Goal: Information Seeking & Learning: Learn about a topic

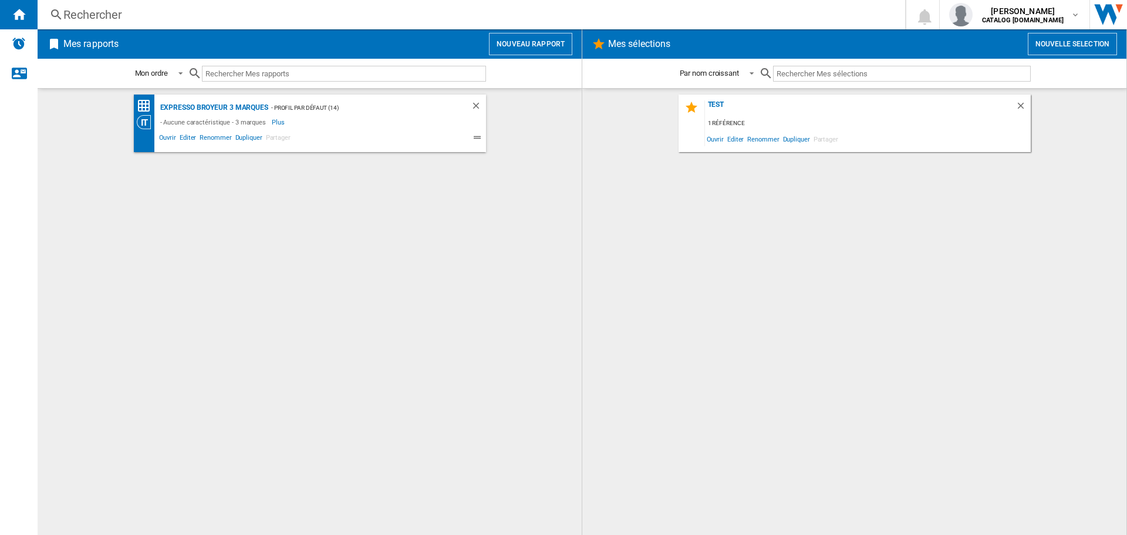
click at [200, 22] on div "Rechercher" at bounding box center [468, 14] width 811 height 16
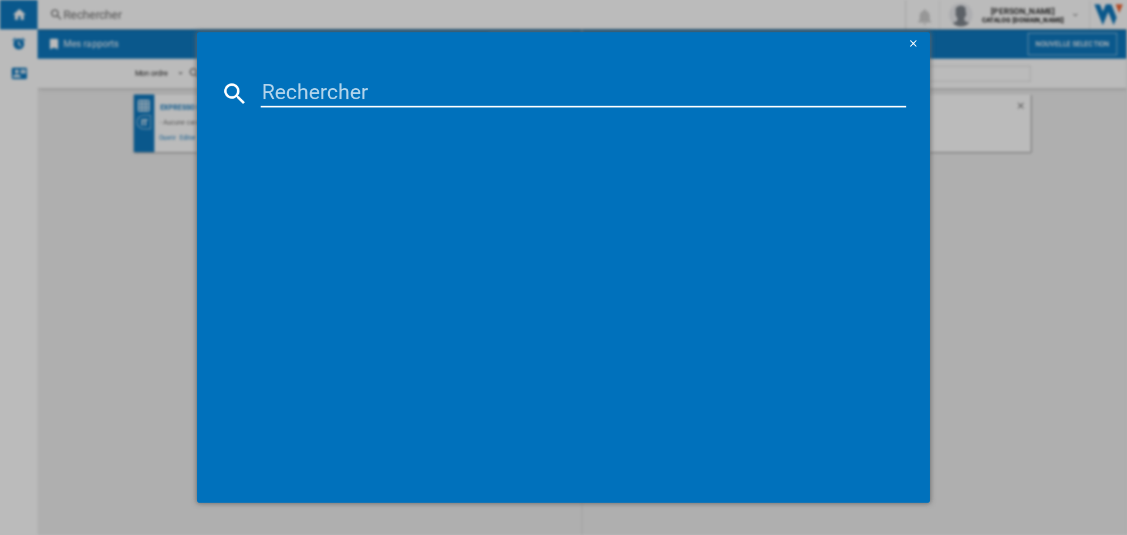
click at [281, 75] on md-dialog-content at bounding box center [563, 279] width 733 height 447
click at [299, 92] on input at bounding box center [584, 93] width 646 height 28
type input "fdp2214"
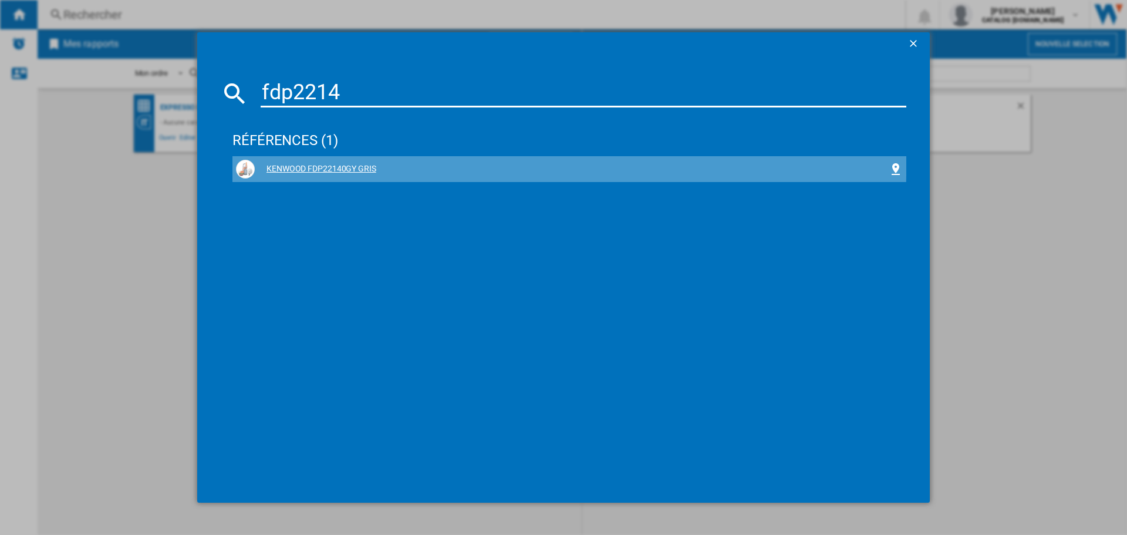
click at [334, 161] on div "KENWOOD FDP22140GY GRIS" at bounding box center [569, 169] width 667 height 19
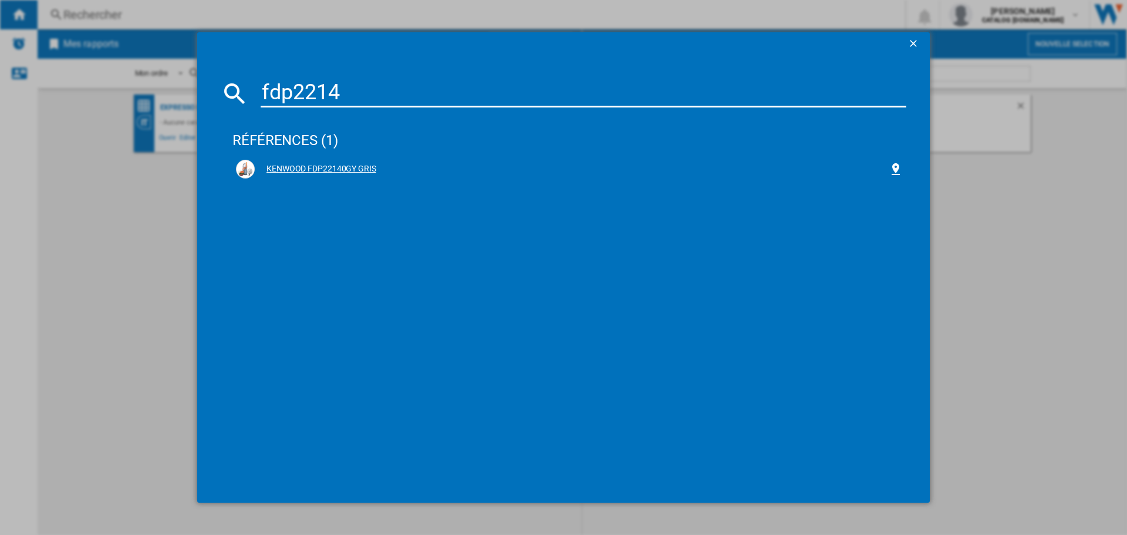
click at [346, 169] on div "KENWOOD FDP22140GY GRIS" at bounding box center [572, 169] width 634 height 12
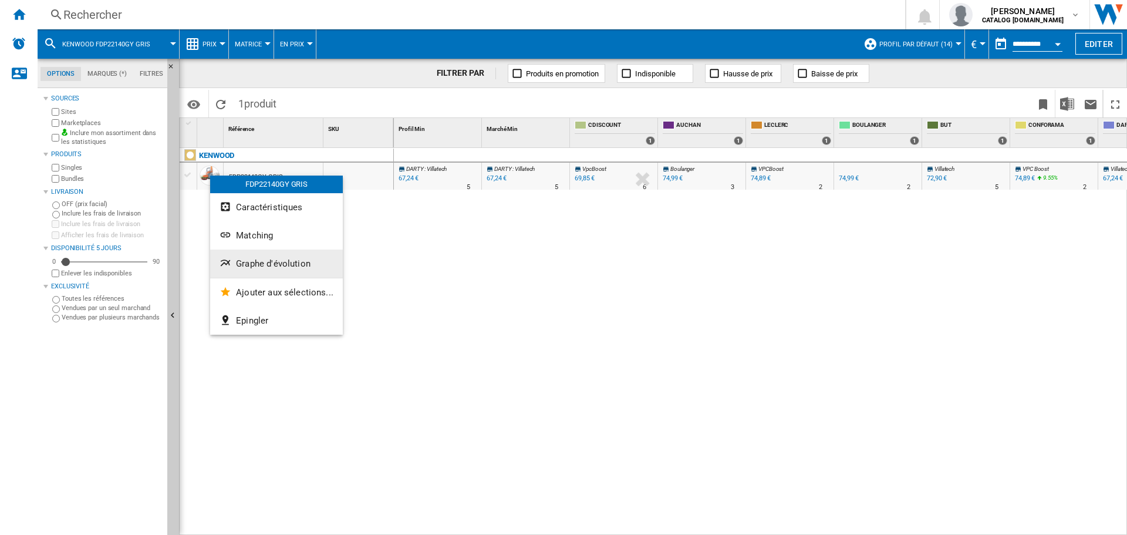
click at [253, 258] on button "Graphe d'évolution" at bounding box center [276, 263] width 133 height 28
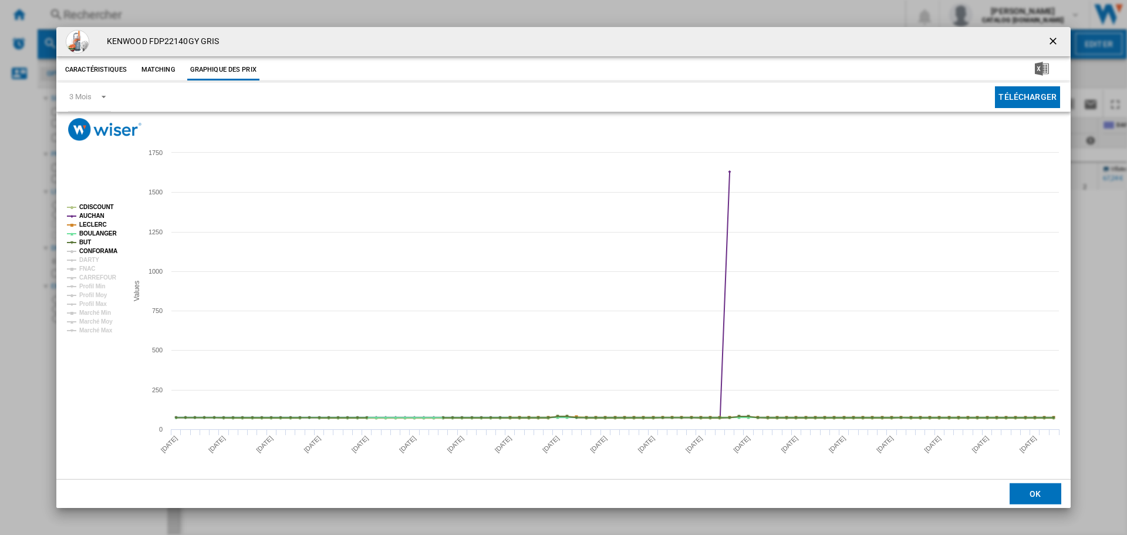
click at [86, 250] on tspan "CONFORAMA" at bounding box center [98, 251] width 38 height 6
click at [87, 259] on tspan "DARTY" at bounding box center [89, 260] width 20 height 6
click at [87, 268] on tspan "FNAC" at bounding box center [87, 268] width 16 height 6
click at [92, 283] on tspan "Profil Min" at bounding box center [92, 286] width 26 height 6
click at [91, 275] on tspan "CARREFOUR" at bounding box center [98, 277] width 38 height 6
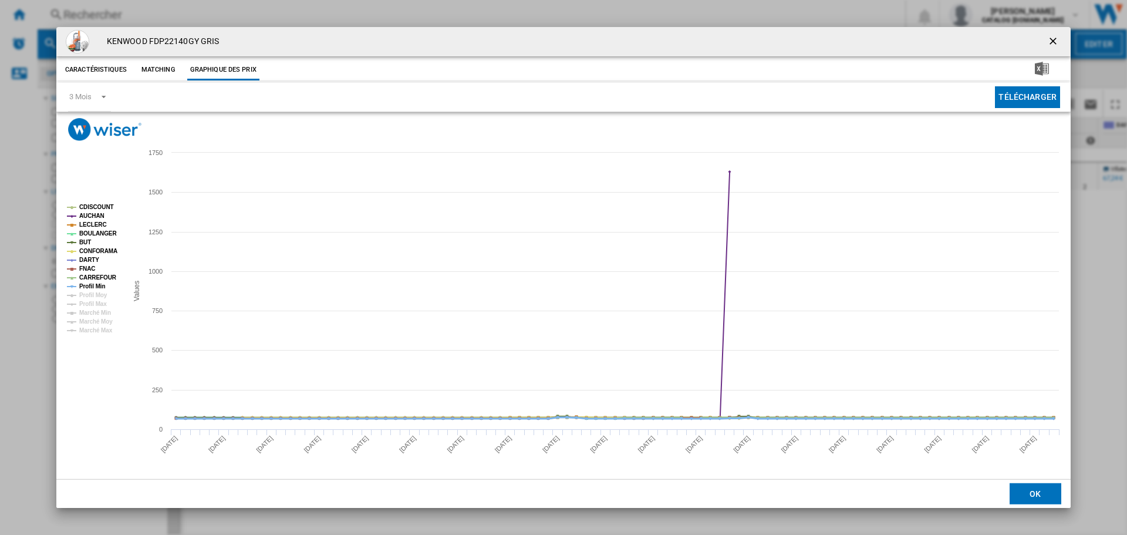
click at [90, 286] on tspan "Profil Min" at bounding box center [92, 286] width 26 height 6
click at [86, 213] on tspan "AUCHAN" at bounding box center [91, 216] width 25 height 6
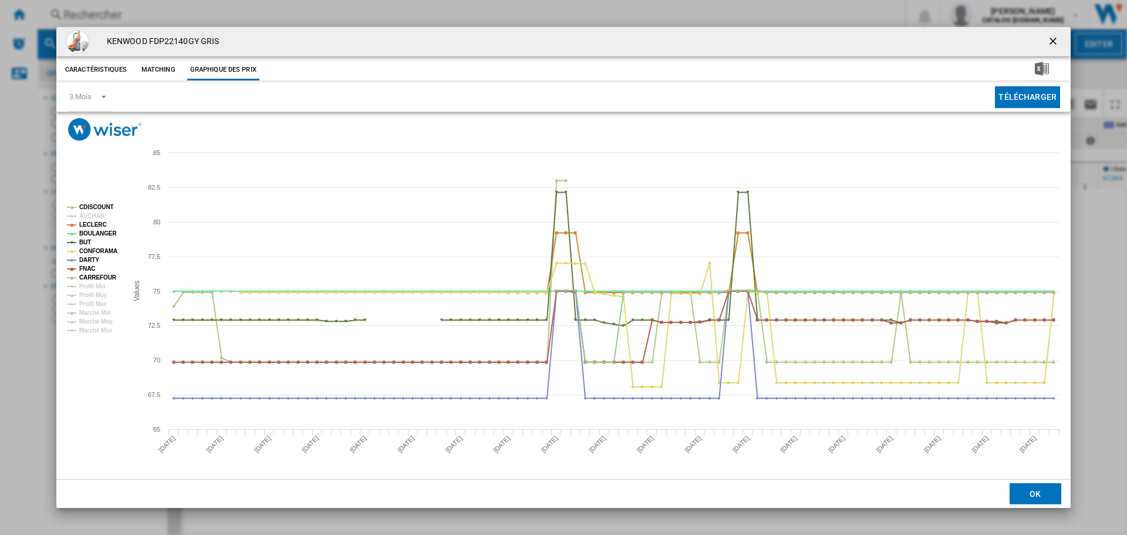
click at [1037, 490] on button "OK" at bounding box center [1036, 493] width 52 height 21
